Goal: Task Accomplishment & Management: Use online tool/utility

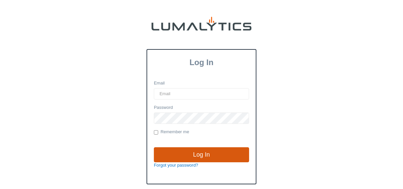
type input "[EMAIL_ADDRESS][DOMAIN_NAME]"
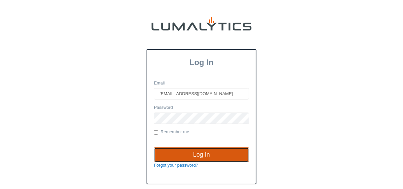
click at [204, 152] on input "Log In" at bounding box center [201, 154] width 95 height 15
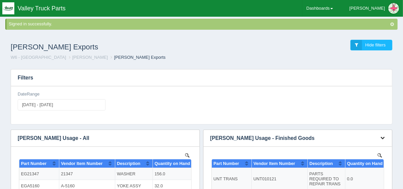
click at [382, 136] on icon "button" at bounding box center [383, 137] width 4 height 4
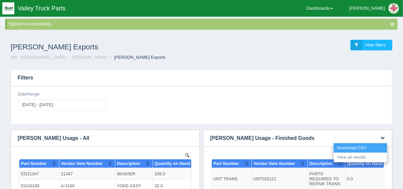
click at [370, 146] on link "Download CSV" at bounding box center [360, 148] width 53 height 10
